Goal: Information Seeking & Learning: Learn about a topic

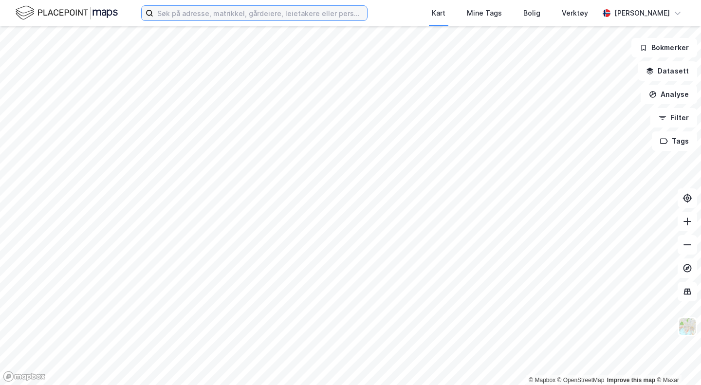
click at [243, 17] on input at bounding box center [260, 13] width 214 height 15
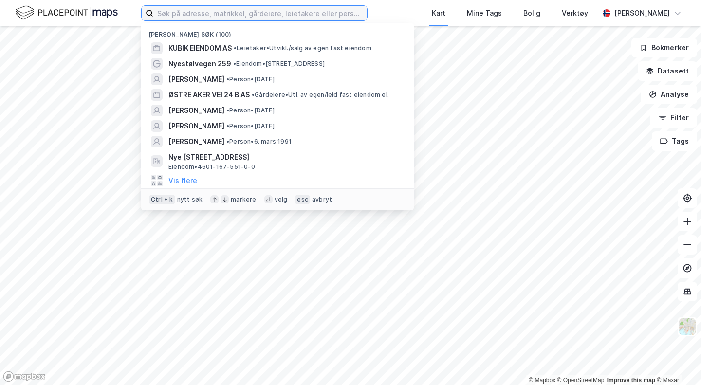
paste input "[PERSON_NAME]"
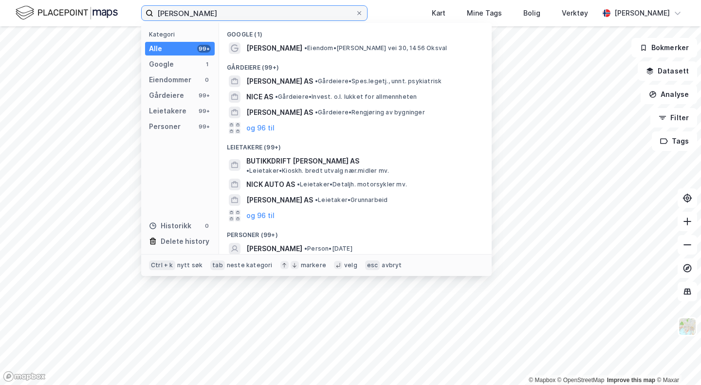
type input "[PERSON_NAME]"
click at [353, 245] on span "• Person • [DATE]" at bounding box center [328, 249] width 48 height 8
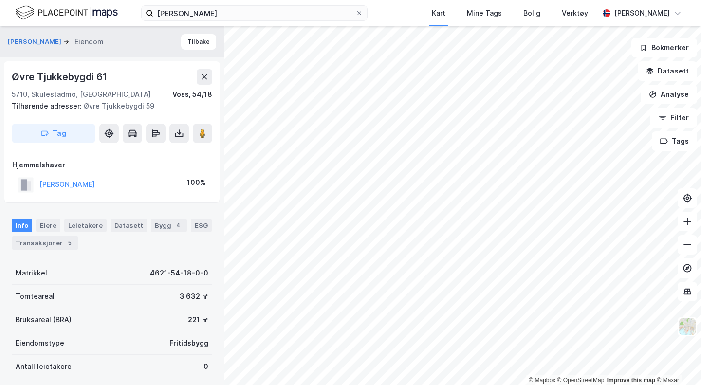
click at [44, 240] on div "Transaksjoner 5" at bounding box center [45, 243] width 67 height 14
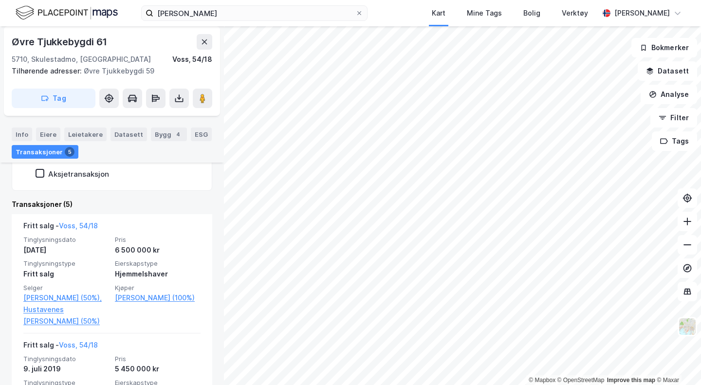
scroll to position [221, 0]
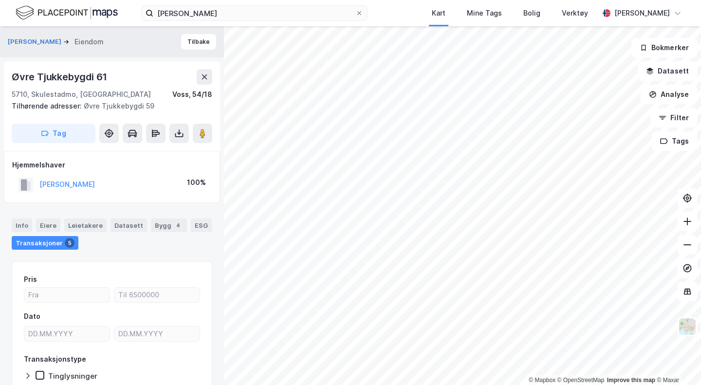
click at [36, 41] on button "[PERSON_NAME]" at bounding box center [36, 42] width 56 height 10
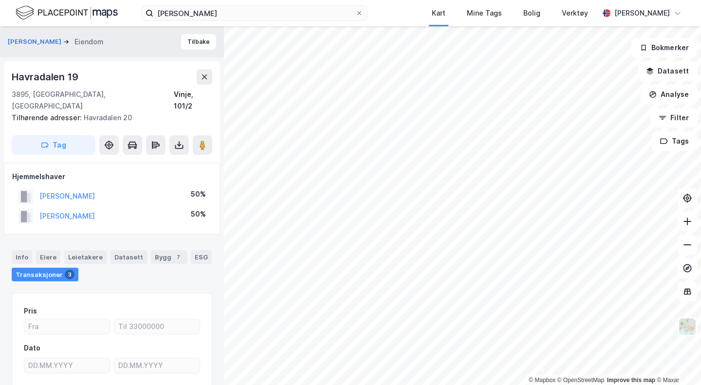
scroll to position [6, 0]
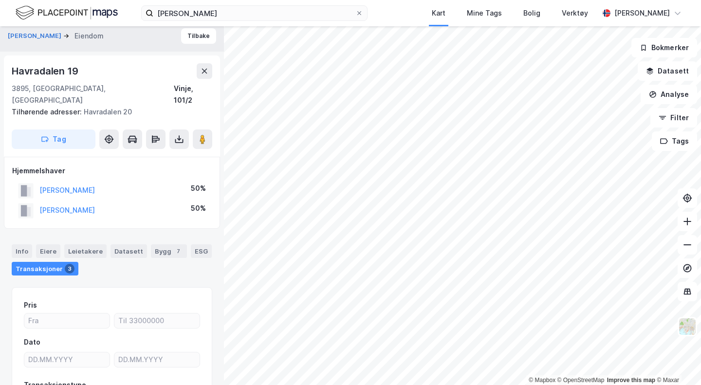
click at [28, 42] on div "[PERSON_NAME]" at bounding box center [112, 35] width 224 height 31
click at [26, 37] on button "[PERSON_NAME]" at bounding box center [36, 36] width 56 height 10
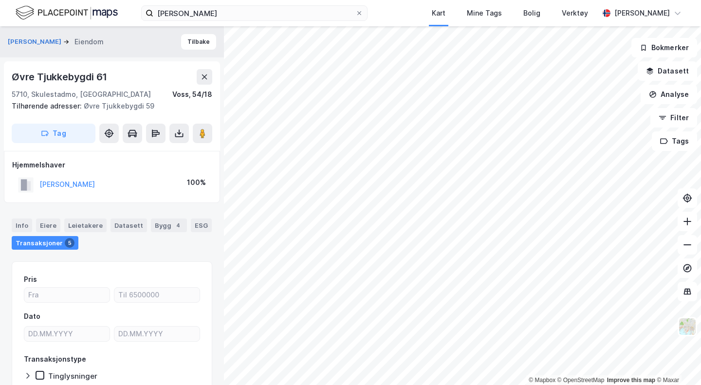
scroll to position [6, 0]
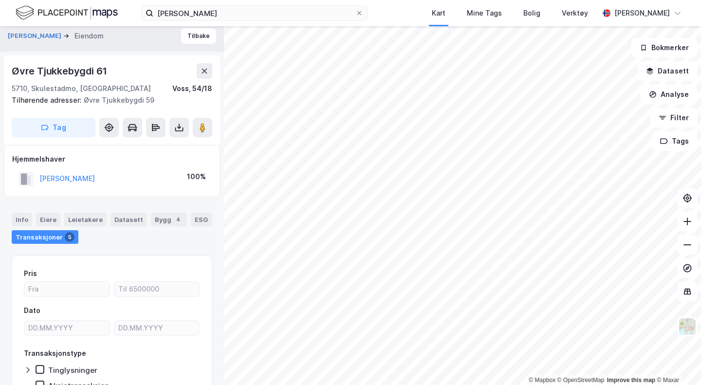
click at [463, 385] on html "[PERSON_NAME] Kart Mine Tags Bolig Verktøy [PERSON_NAME] © Mapbox © OpenStreetM…" at bounding box center [350, 192] width 701 height 385
drag, startPoint x: 119, startPoint y: 68, endPoint x: 0, endPoint y: 69, distance: 118.9
click at [0, 69] on div "[PERSON_NAME] Øvre Tjukkebygdi 61 5710, [GEOGRAPHIC_DATA], [GEOGRAPHIC_DATA], 5…" at bounding box center [112, 205] width 224 height 359
click at [126, 74] on div "Øvre Tjukkebygdi 61" at bounding box center [112, 71] width 201 height 16
drag, startPoint x: 130, startPoint y: 69, endPoint x: 0, endPoint y: 62, distance: 129.8
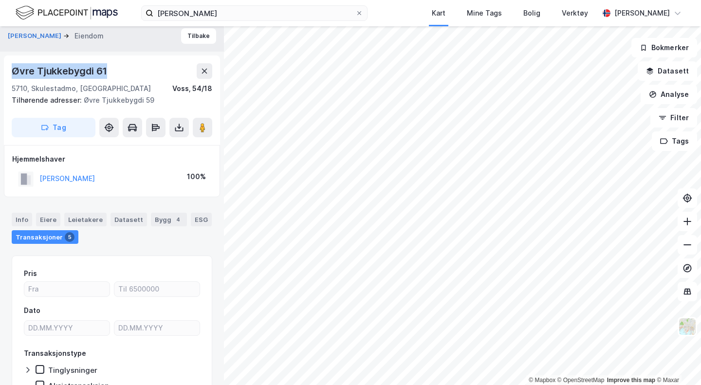
click at [0, 63] on div "[PERSON_NAME] Øvre Tjukkebygdi 61 5710, [GEOGRAPHIC_DATA], [GEOGRAPHIC_DATA], 5…" at bounding box center [112, 205] width 224 height 359
click at [118, 68] on div "Øvre Tjukkebygdi 61" at bounding box center [112, 71] width 201 height 16
drag, startPoint x: 118, startPoint y: 68, endPoint x: 0, endPoint y: 71, distance: 117.9
click at [0, 71] on div "[PERSON_NAME] Øvre Tjukkebygdi 61 5710, [GEOGRAPHIC_DATA], [GEOGRAPHIC_DATA], 5…" at bounding box center [112, 205] width 224 height 359
click at [160, 75] on div "Øvre Tjukkebygdi 61" at bounding box center [112, 71] width 201 height 16
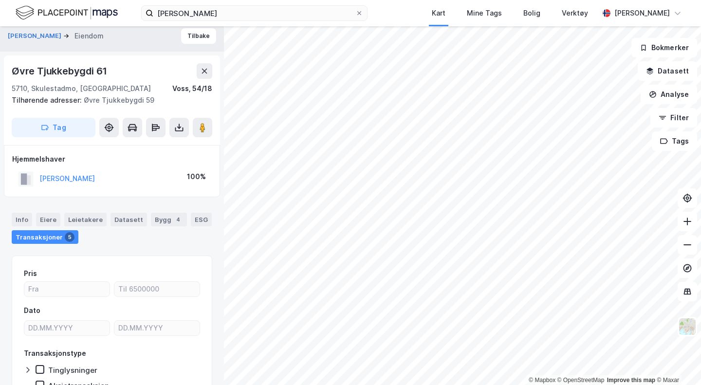
click at [66, 235] on div "5" at bounding box center [70, 237] width 10 height 10
drag, startPoint x: 132, startPoint y: 72, endPoint x: 3, endPoint y: 72, distance: 129.6
click at [3, 72] on div "[PERSON_NAME] Øvre Tjukkebygdi 61 5710, [GEOGRAPHIC_DATA], [GEOGRAPHIC_DATA], 5…" at bounding box center [112, 205] width 224 height 359
copy div "Øvre Tjukkebygdi 61"
click at [63, 35] on button "[PERSON_NAME]" at bounding box center [36, 36] width 56 height 10
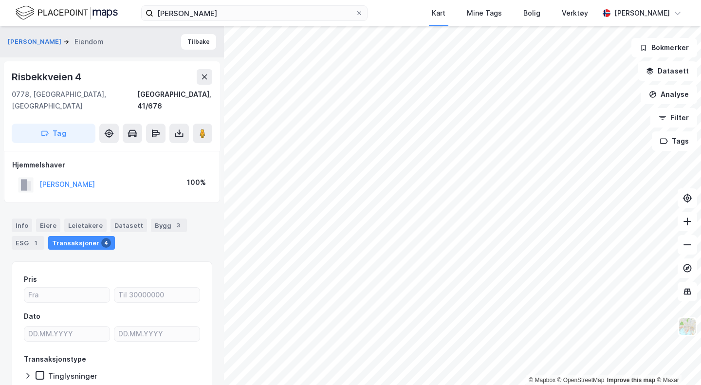
click at [52, 39] on button "[PERSON_NAME]" at bounding box center [36, 42] width 56 height 10
click at [58, 236] on div "Transaksjoner 2" at bounding box center [70, 243] width 67 height 14
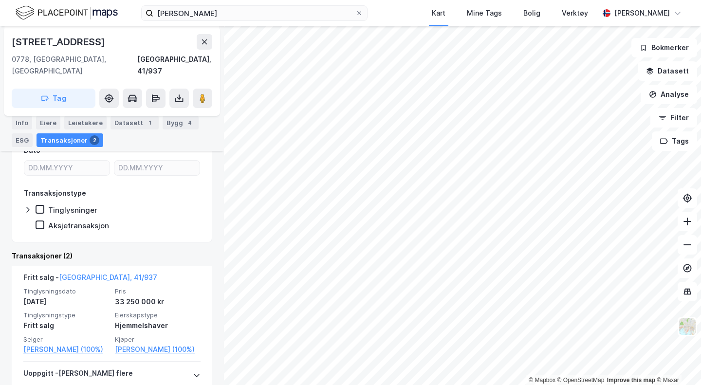
scroll to position [162, 0]
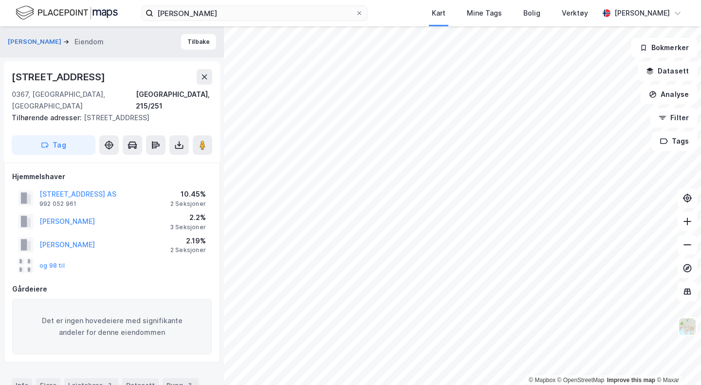
scroll to position [162, 0]
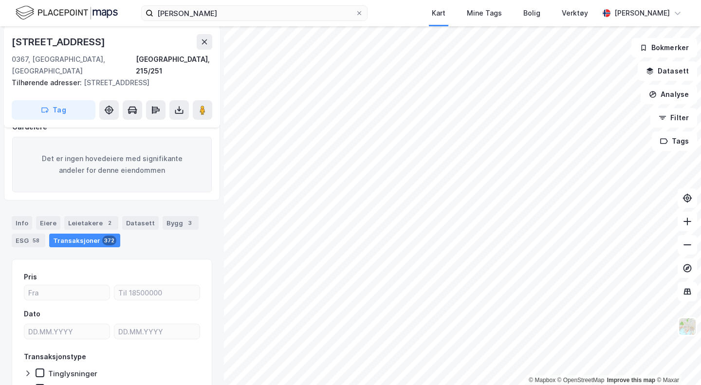
click at [95, 234] on div "Transaksjoner 372" at bounding box center [84, 241] width 71 height 14
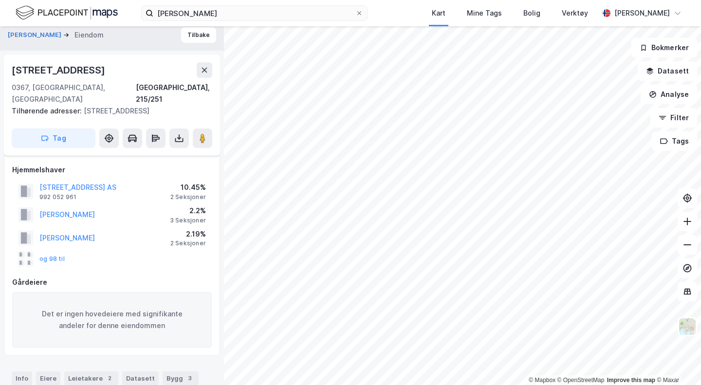
scroll to position [0, 0]
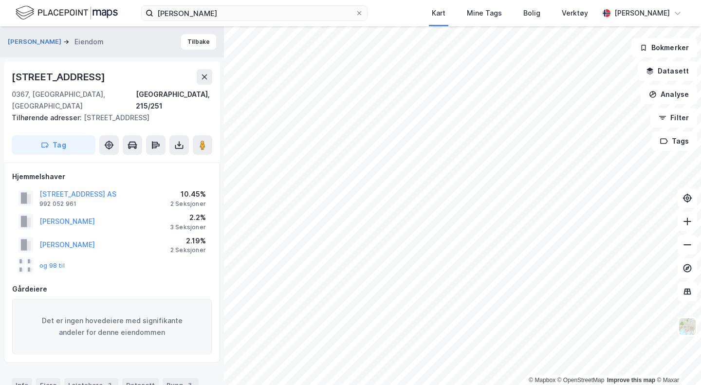
click at [35, 38] on button "[PERSON_NAME]" at bounding box center [36, 42] width 56 height 10
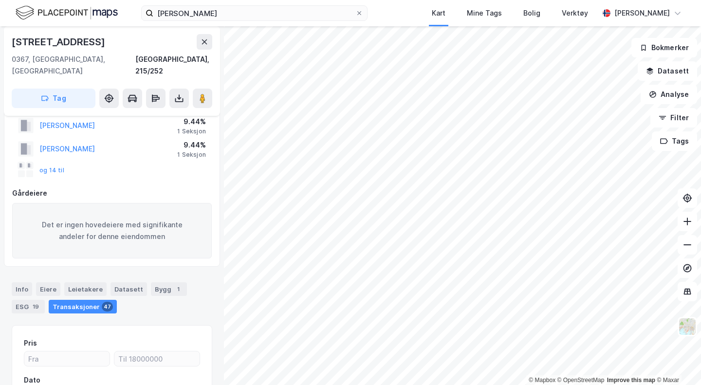
scroll to position [88, 0]
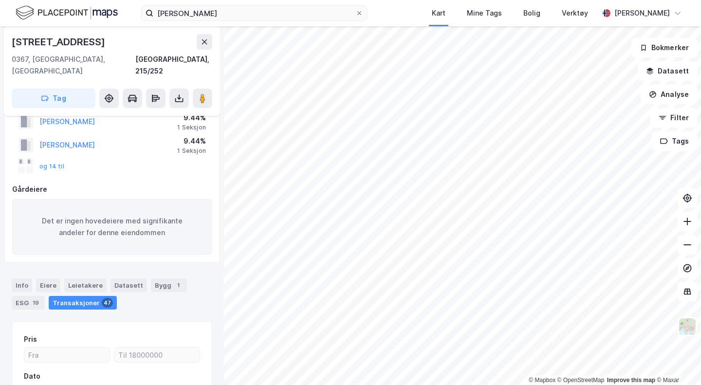
click at [0, 0] on button "og 14 til" at bounding box center [0, 0] width 0 height 0
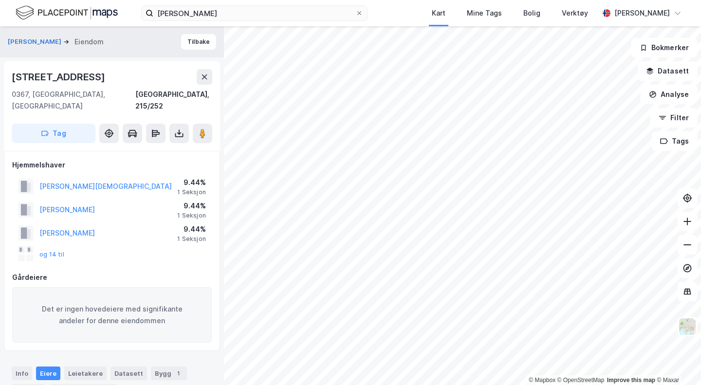
click at [49, 47] on div "[PERSON_NAME]" at bounding box center [60, 42] width 104 height 12
click at [62, 44] on button "[PERSON_NAME]" at bounding box center [36, 42] width 56 height 10
